Goal: Information Seeking & Learning: Learn about a topic

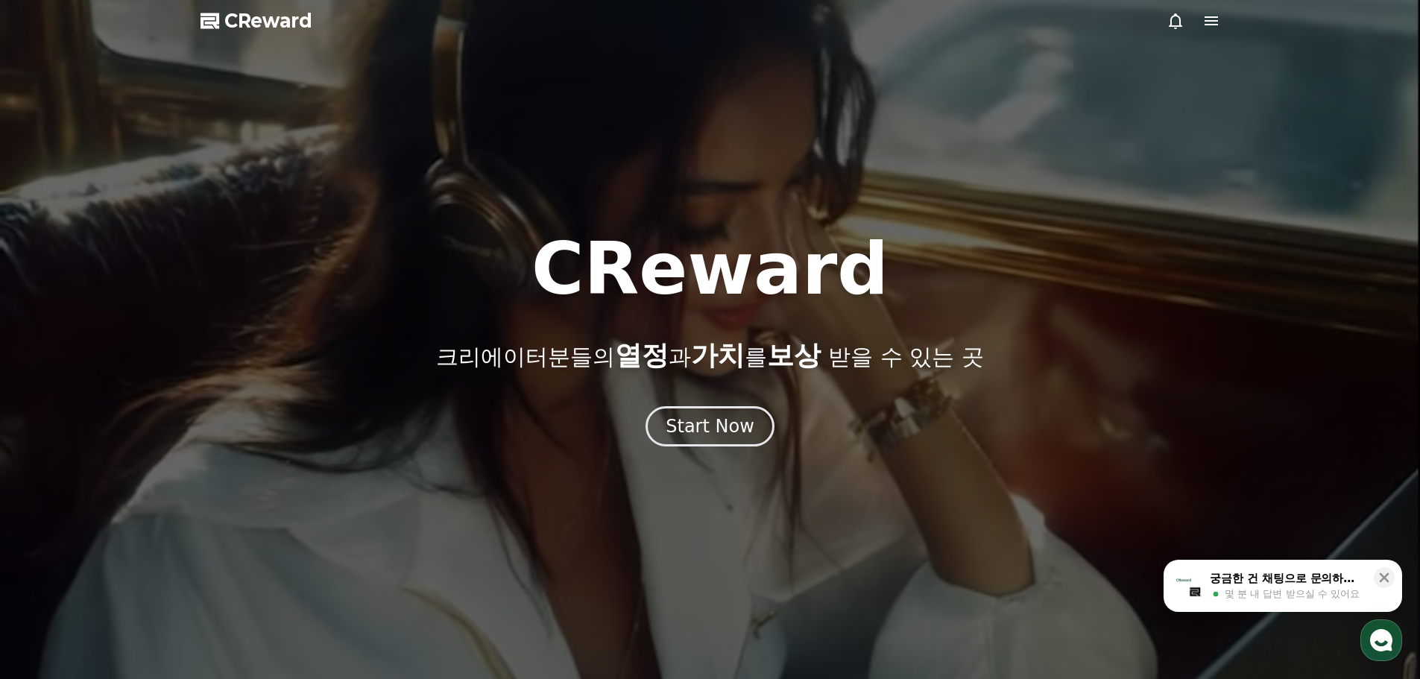
click at [735, 420] on div "Start Now" at bounding box center [710, 427] width 89 height 24
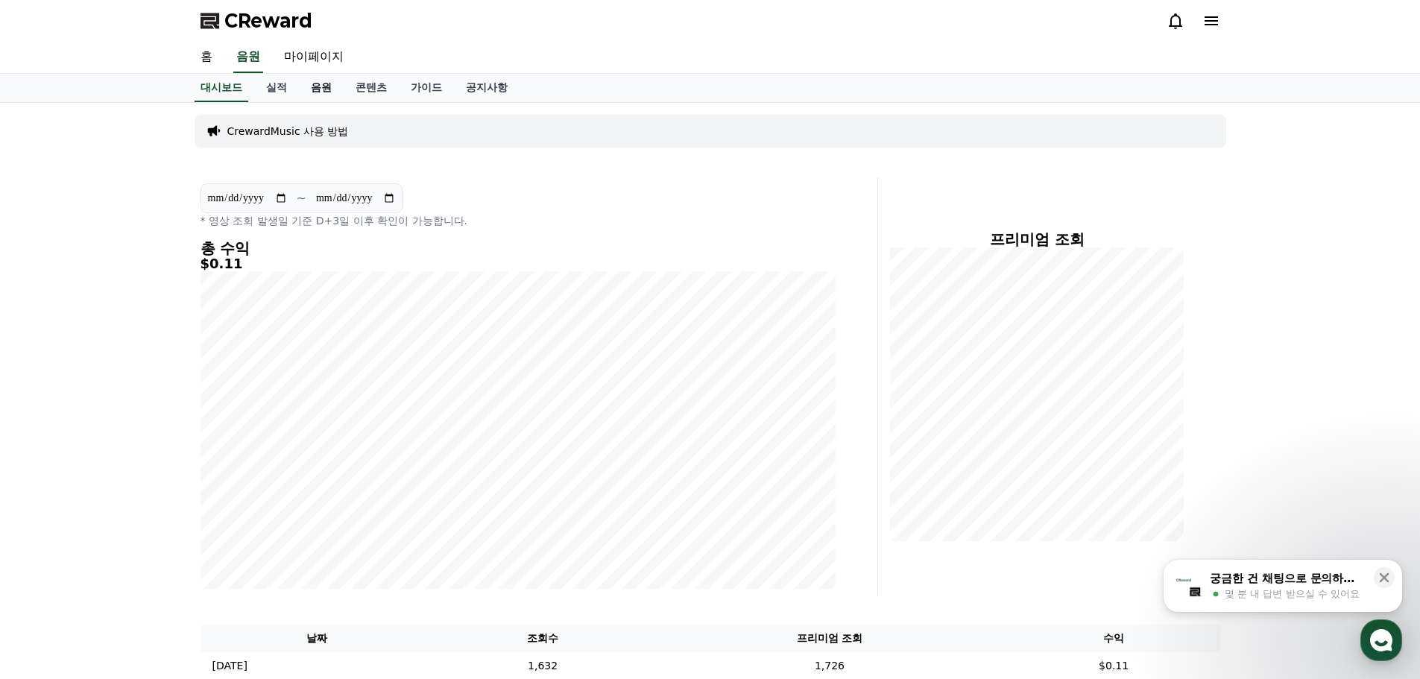
click at [313, 86] on link "음원" at bounding box center [321, 88] width 45 height 28
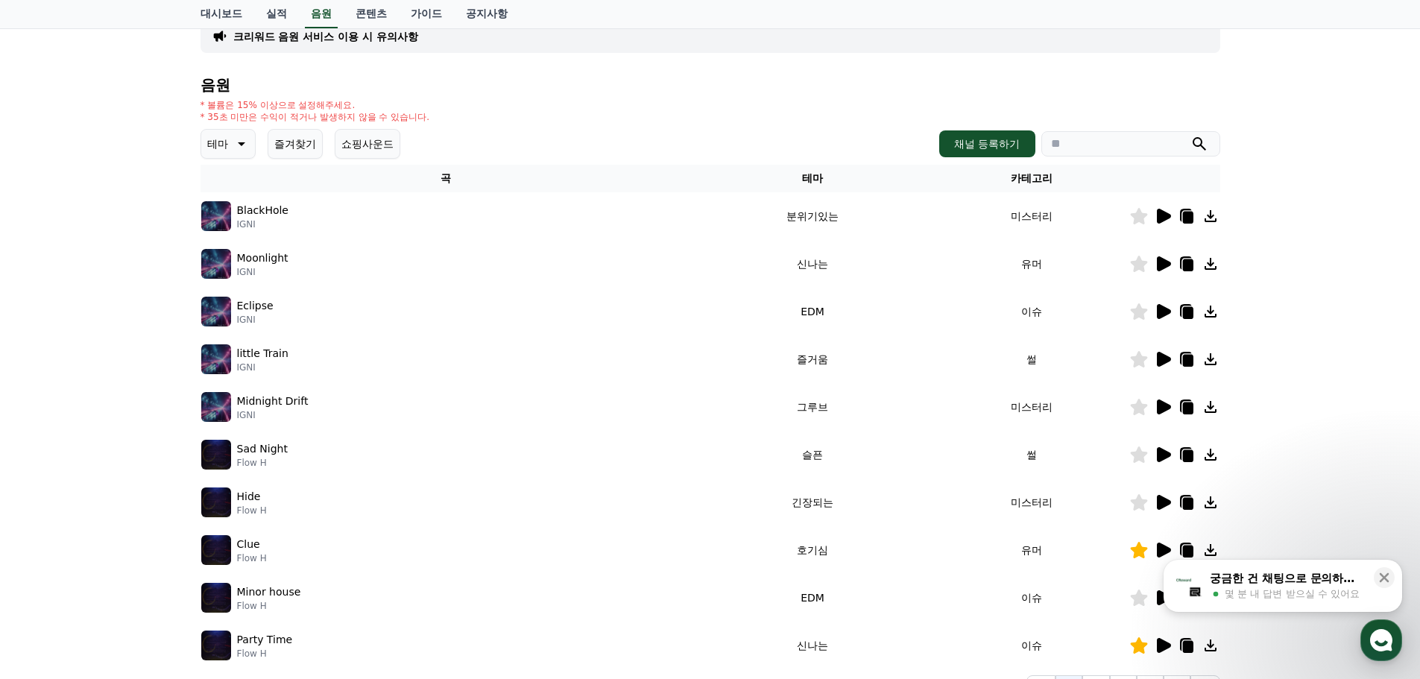
scroll to position [330, 0]
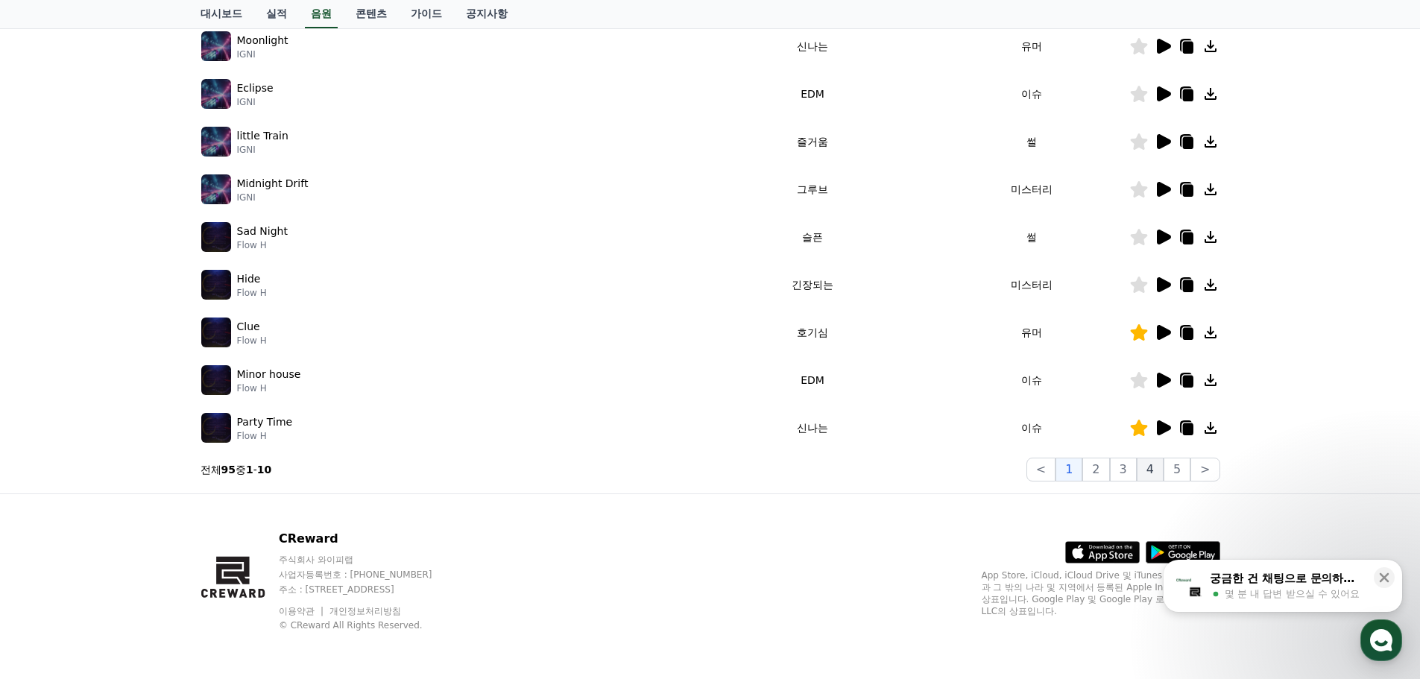
click at [1148, 473] on button "4" at bounding box center [1150, 470] width 27 height 24
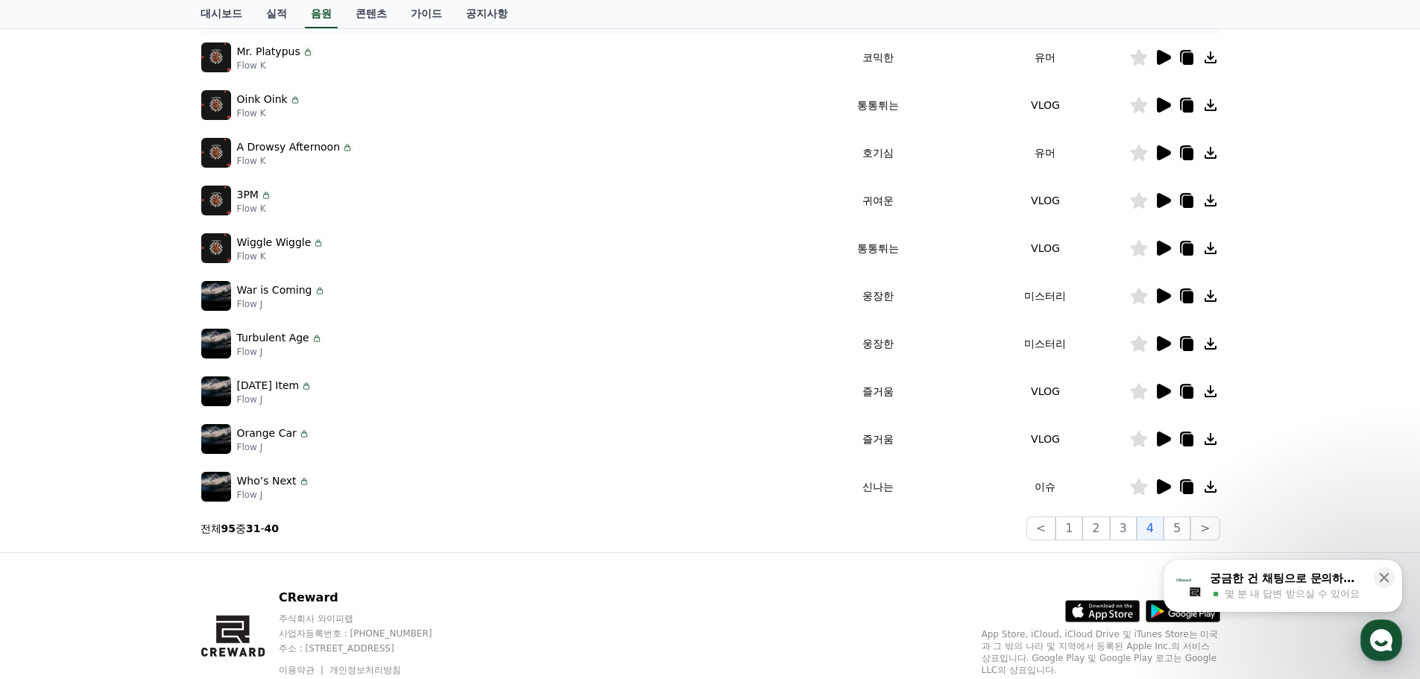
scroll to position [32, 0]
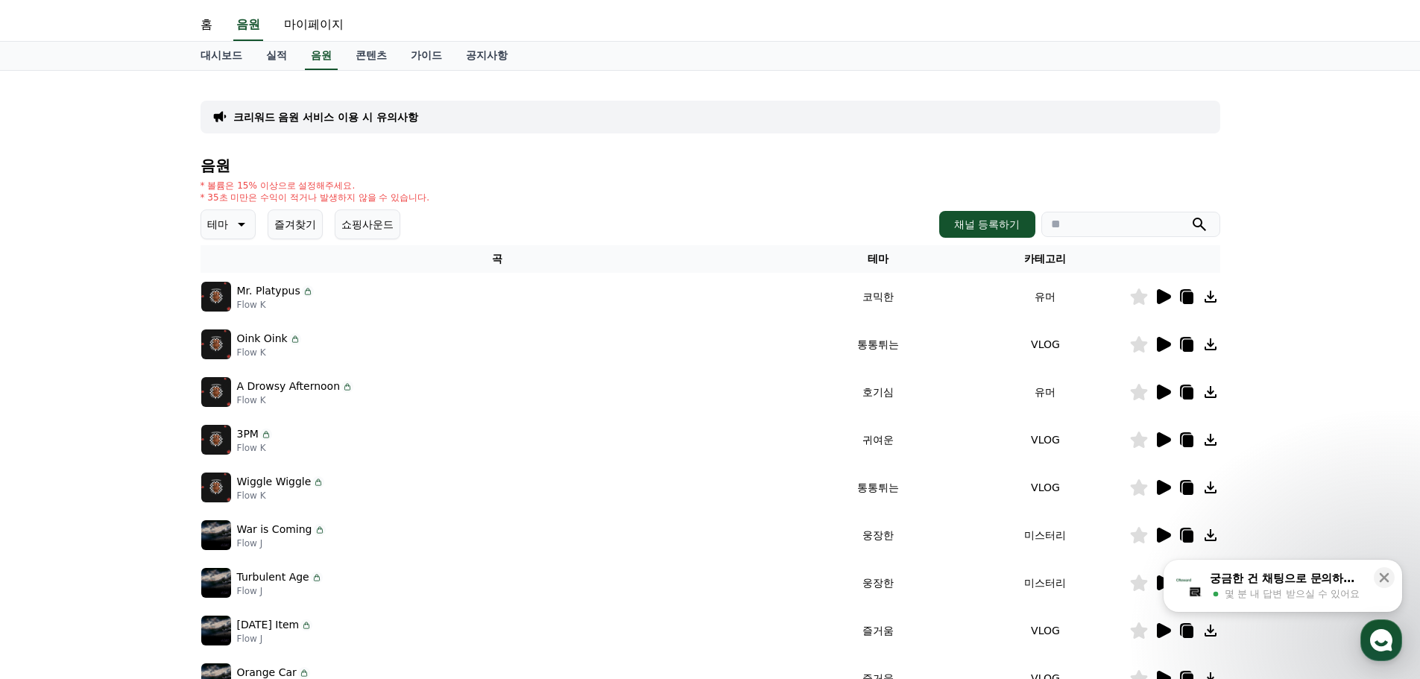
click at [1160, 297] on icon at bounding box center [1164, 296] width 14 height 15
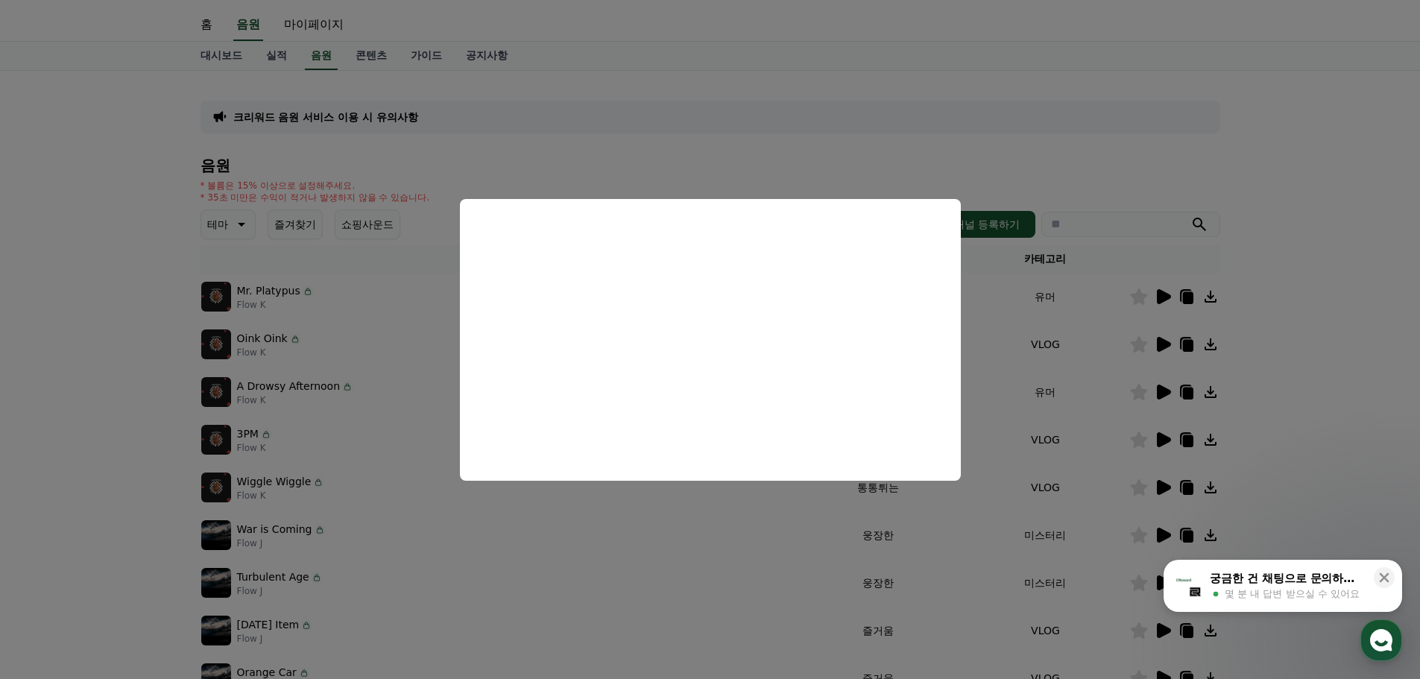
click at [1008, 301] on button "close modal" at bounding box center [710, 339] width 1420 height 679
